Goal: Information Seeking & Learning: Learn about a topic

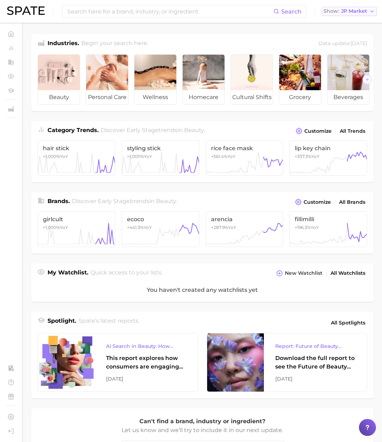
click at [363, 10] on span "JP Market" at bounding box center [355, 11] width 26 height 4
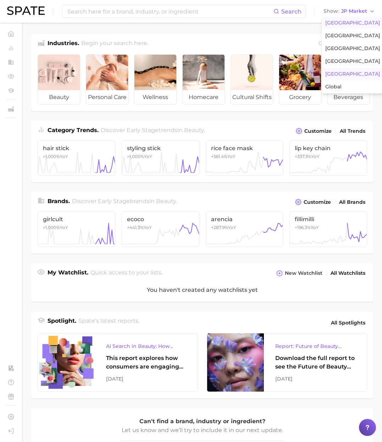
drag, startPoint x: 341, startPoint y: 21, endPoint x: 253, endPoint y: 2, distance: 89.3
click at [339, 21] on span "[GEOGRAPHIC_DATA]" at bounding box center [353, 23] width 55 height 6
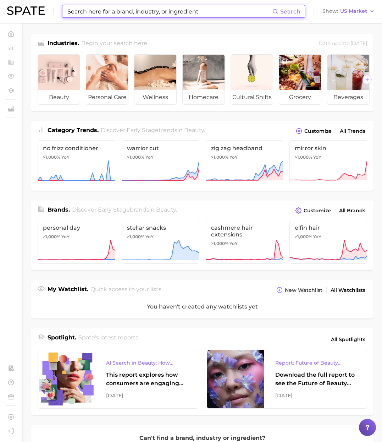
click at [100, 10] on input at bounding box center [170, 11] width 206 height 12
paste input "leo horoscope"
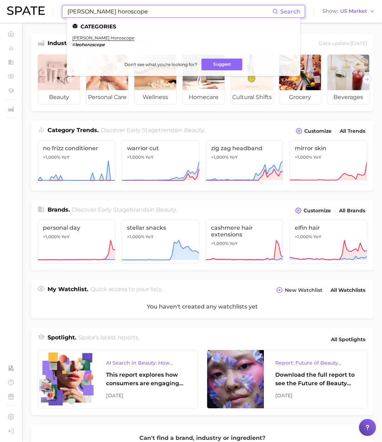
type input "leo horoscope"
drag, startPoint x: 105, startPoint y: 39, endPoint x: 98, endPoint y: 39, distance: 6.8
click at [99, 39] on li "leo horoscope # leohoroscope" at bounding box center [103, 41] width 62 height 12
click at [98, 39] on link "leo horoscope" at bounding box center [103, 37] width 62 height 5
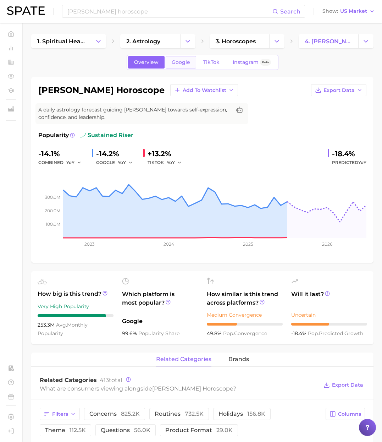
click at [179, 63] on span "Google" at bounding box center [181, 62] width 18 height 6
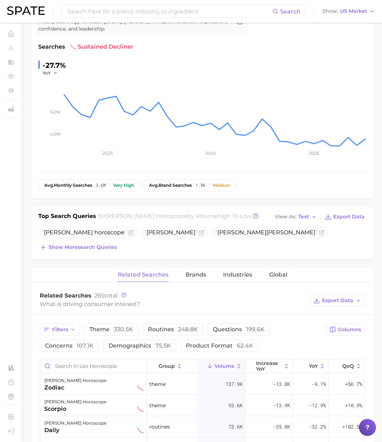
scroll to position [89, 0]
click at [94, 249] on span "Show more search queries" at bounding box center [83, 247] width 68 height 6
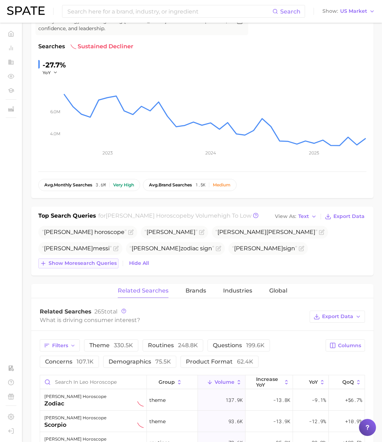
click at [104, 263] on span "Show more search queries" at bounding box center [83, 263] width 68 height 6
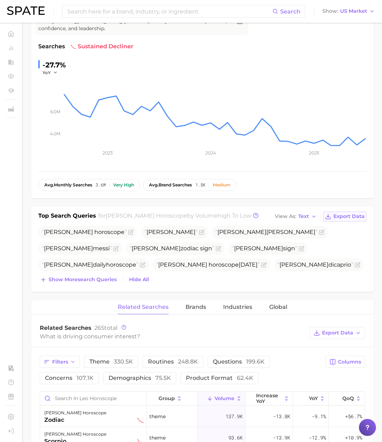
click at [353, 213] on span "Export Data" at bounding box center [349, 216] width 31 height 6
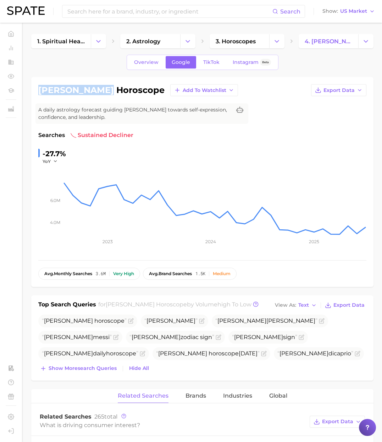
drag, startPoint x: 105, startPoint y: 92, endPoint x: 34, endPoint y: 92, distance: 70.7
click at [35, 91] on div "leo horoscope Add to Watchlist Export Data A daily astrology forecast guiding L…" at bounding box center [202, 182] width 343 height 210
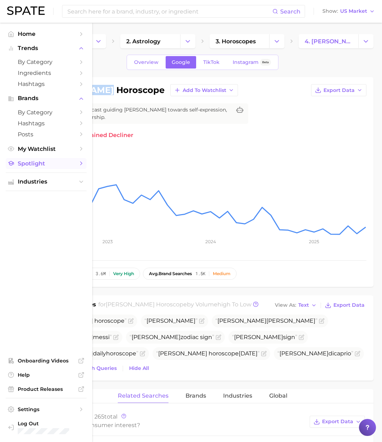
copy h1 "leo horoscope"
